Goal: Task Accomplishment & Management: Manage account settings

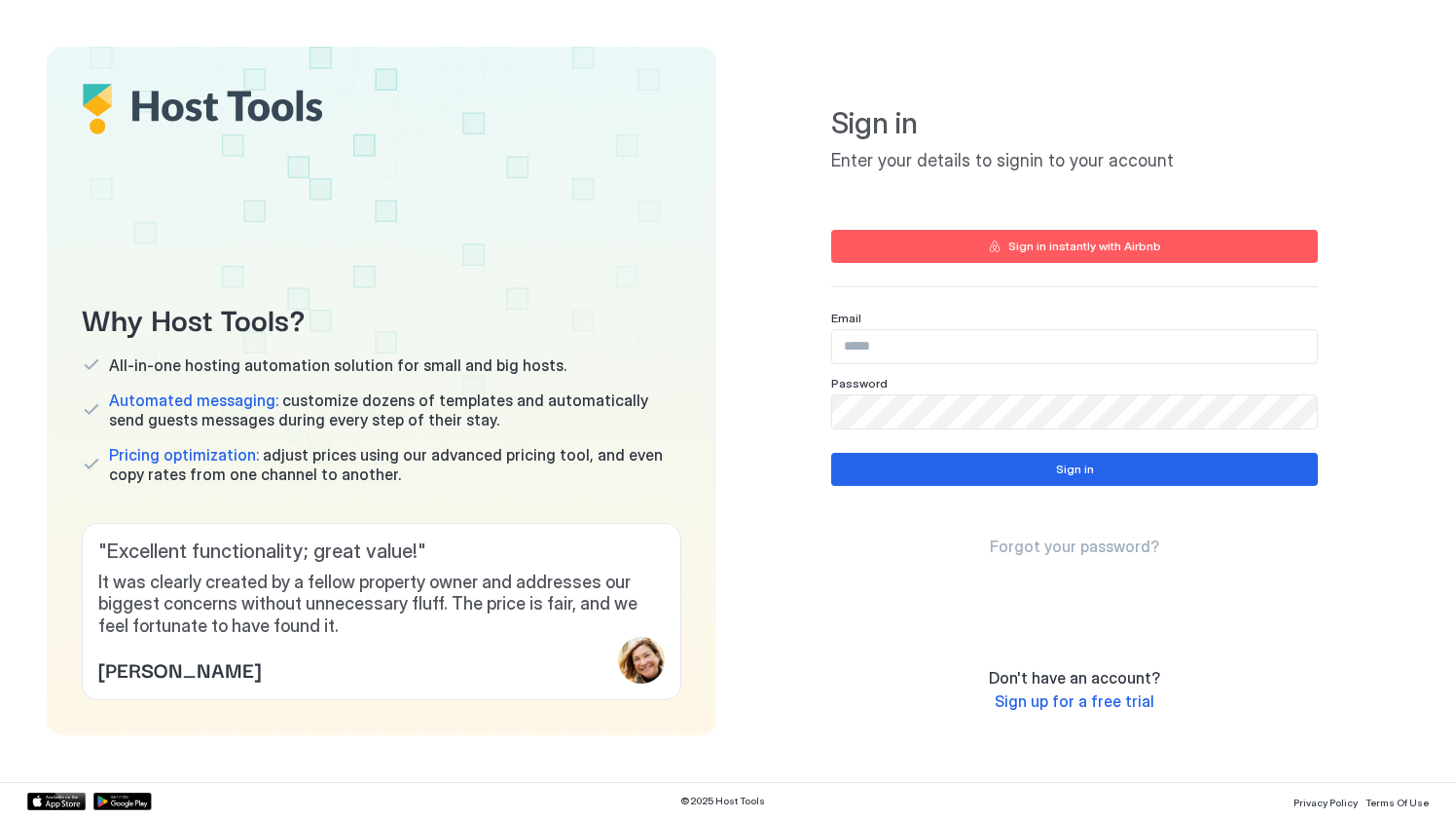
type input "**********"
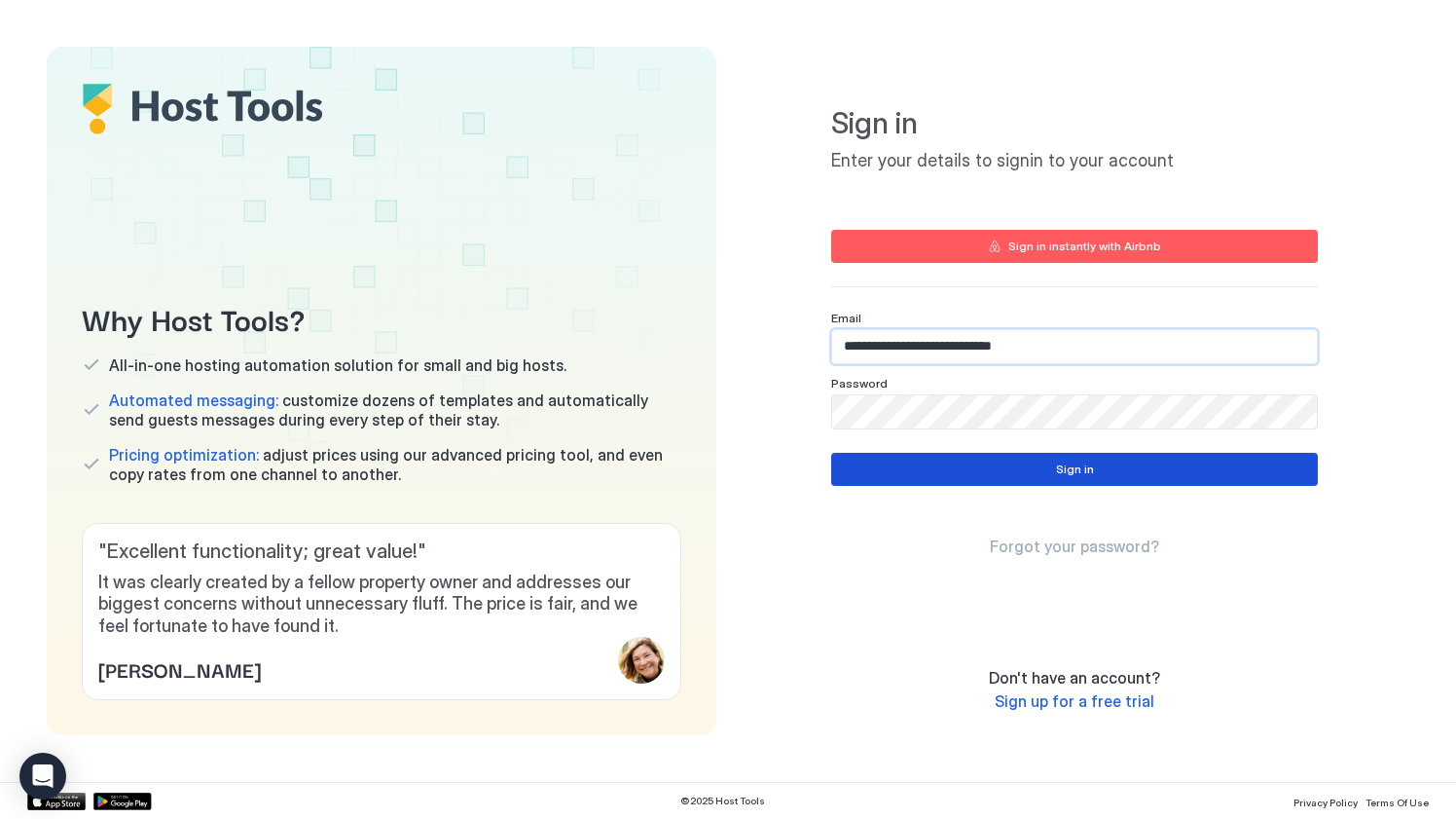
click at [957, 458] on button "Sign in" at bounding box center [1074, 469] width 487 height 33
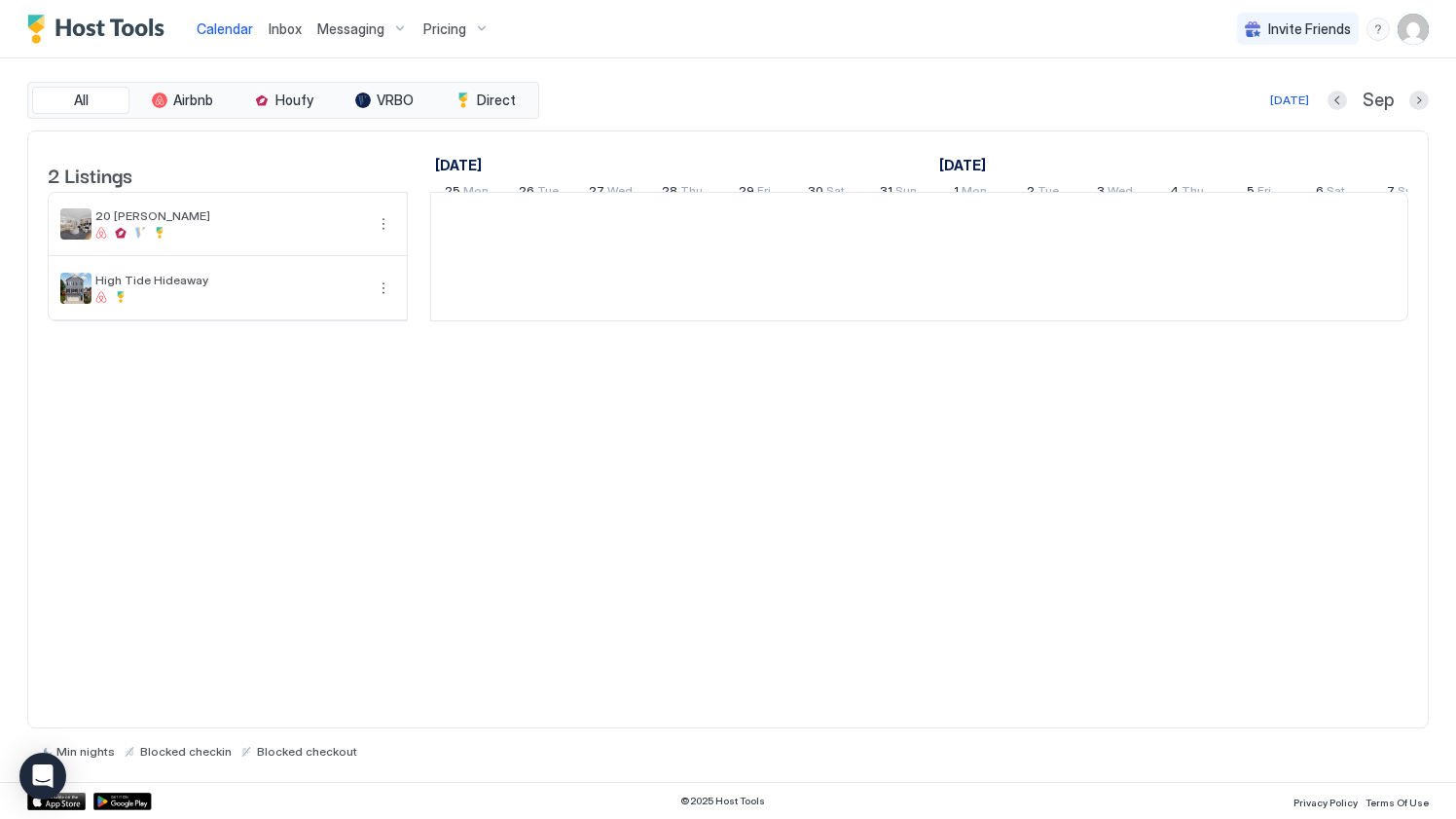
scroll to position [0, 1081]
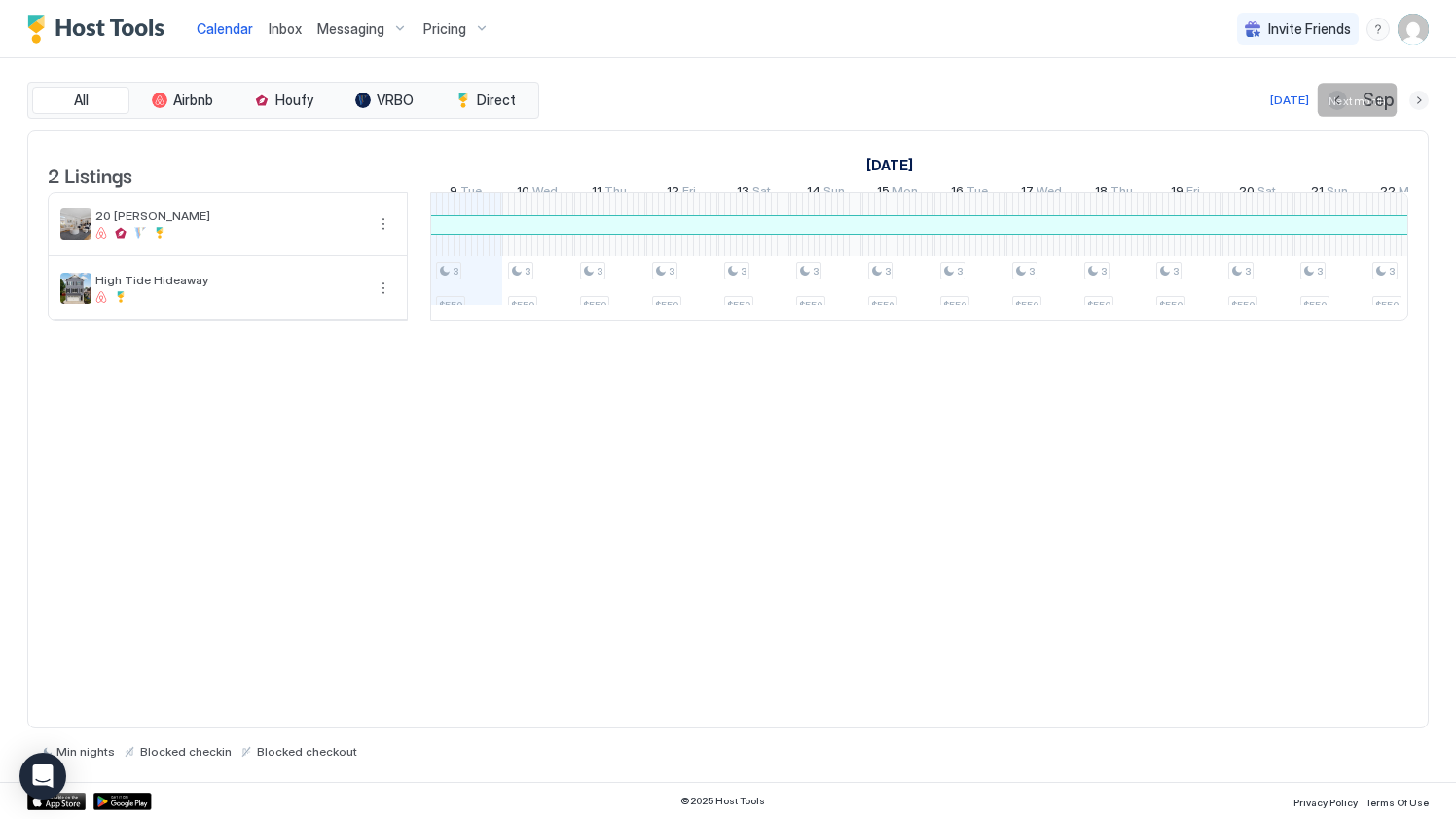
click at [1418, 91] on button "Next month" at bounding box center [1419, 100] width 19 height 19
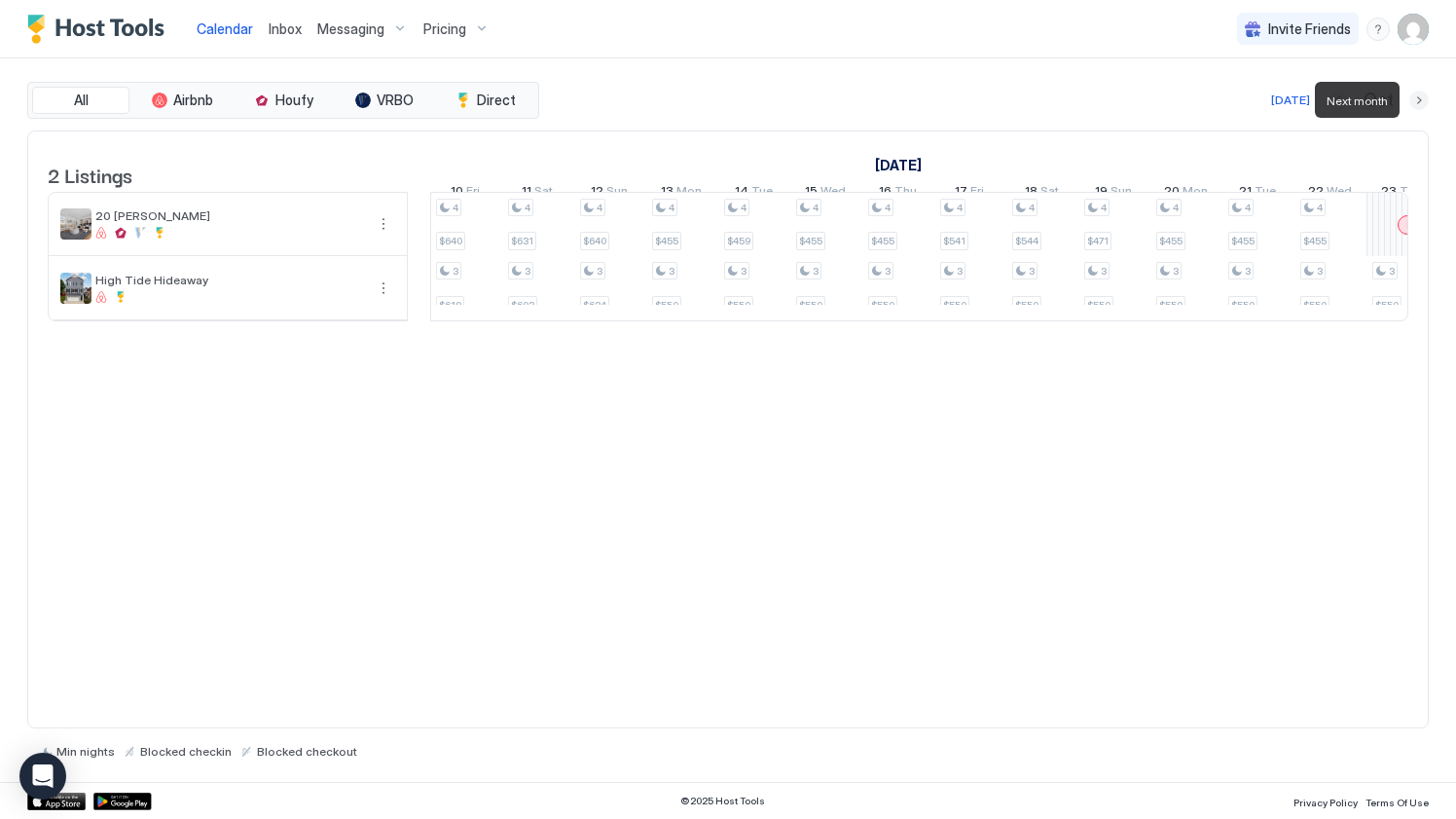
click at [1418, 91] on button "Next month" at bounding box center [1419, 100] width 19 height 19
click at [1329, 98] on button "Previous month" at bounding box center [1336, 100] width 19 height 19
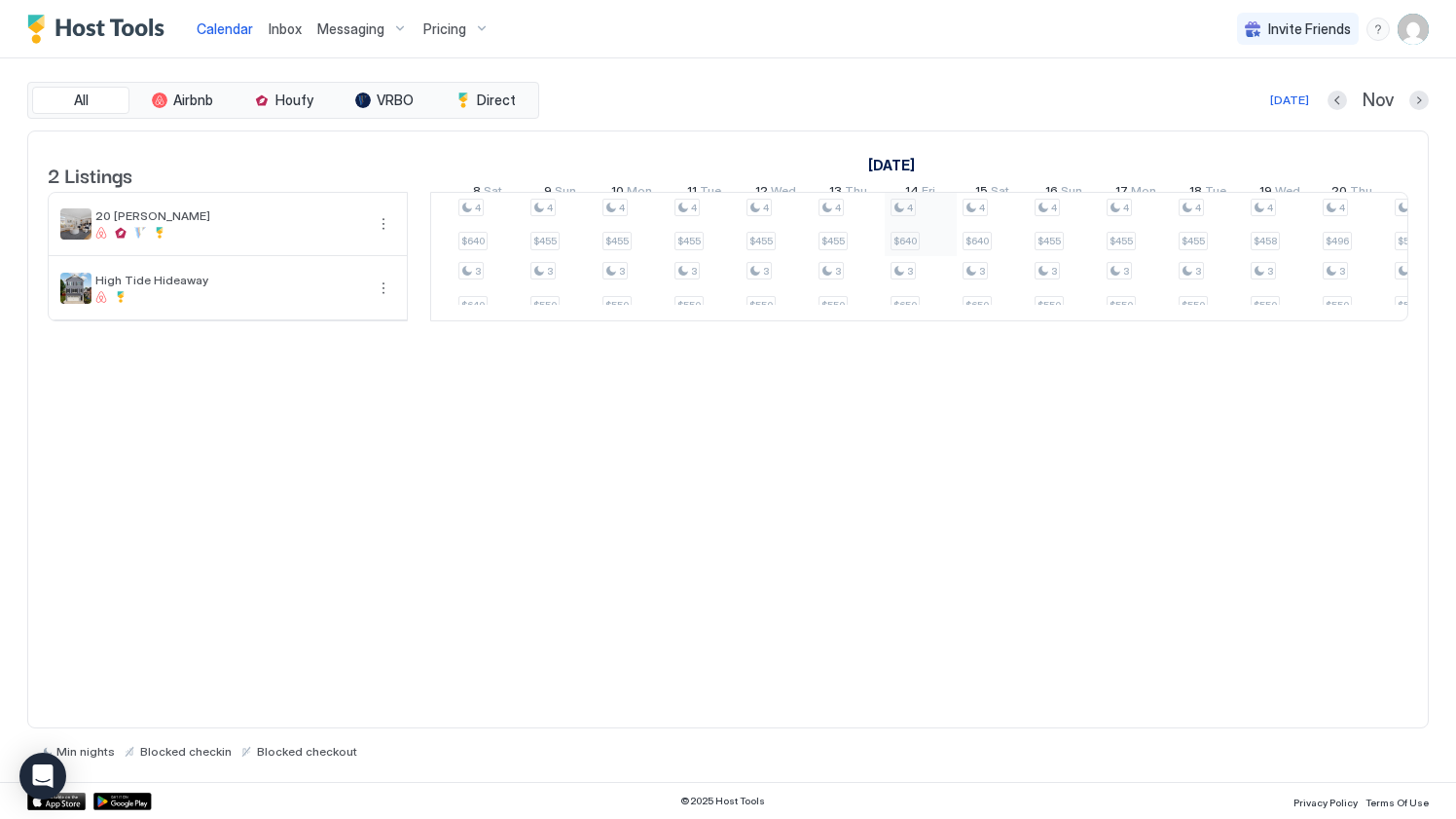
scroll to position [0, 0]
click at [840, 25] on div "Calendar Inbox Messaging Pricing Invite Friends JR" at bounding box center [728, 29] width 1456 height 58
click at [651, 459] on div "2 Listings [DATE] [DATE] [DATE] 25 Sat 26 Sun 27 Mon 28 Tue 29 Wed 30 Thu 31 Fr…" at bounding box center [728, 429] width 1401 height 599
